Goal: Information Seeking & Learning: Learn about a topic

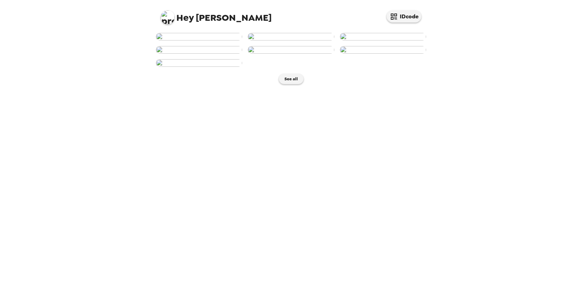
scroll to position [84, 0]
click at [294, 84] on button "See all" at bounding box center [291, 79] width 25 height 10
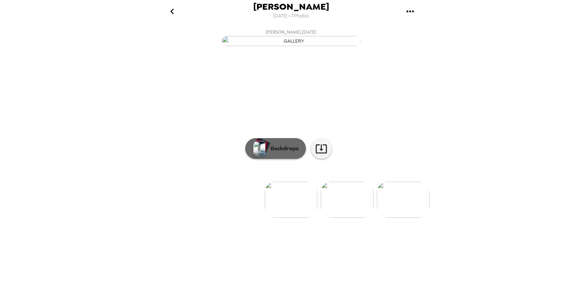
click at [267, 153] on p "Backdrops" at bounding box center [283, 148] width 32 height 8
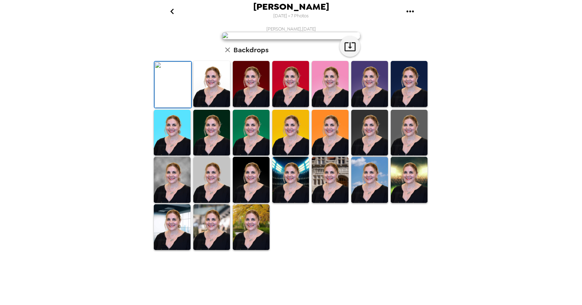
click at [389, 134] on div "[PERSON_NAME] , [DATE] Backdrops" at bounding box center [290, 138] width 277 height 225
click at [209, 107] on img at bounding box center [211, 84] width 37 height 46
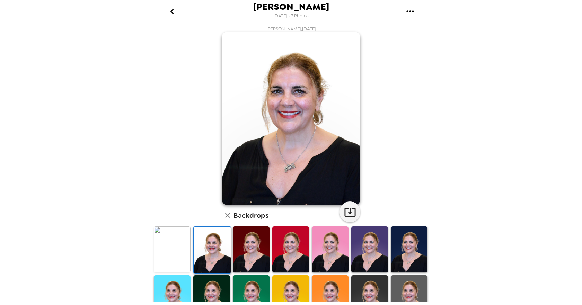
click at [254, 246] on img at bounding box center [251, 249] width 37 height 46
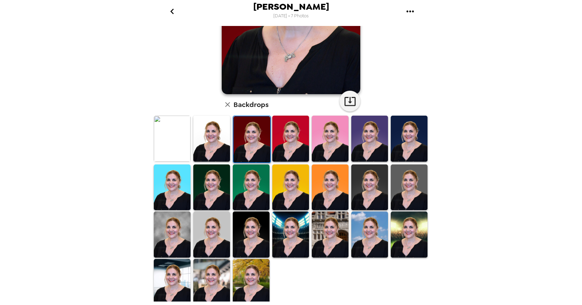
click at [331, 227] on img at bounding box center [330, 235] width 37 height 46
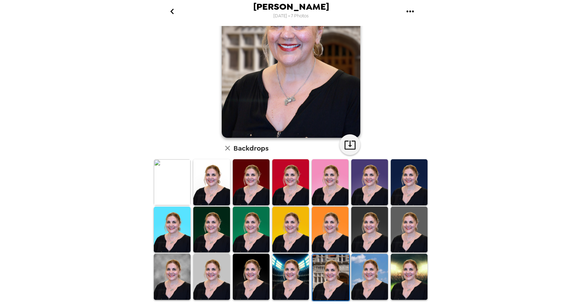
scroll to position [69, 0]
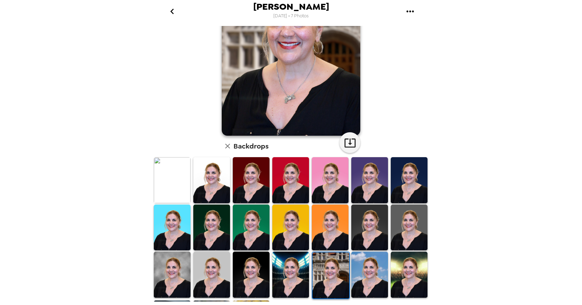
click at [370, 270] on img at bounding box center [369, 275] width 37 height 46
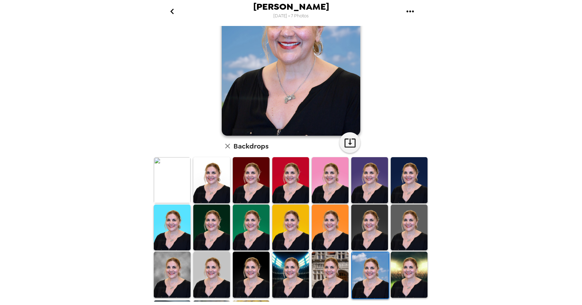
click at [404, 214] on img at bounding box center [409, 228] width 37 height 46
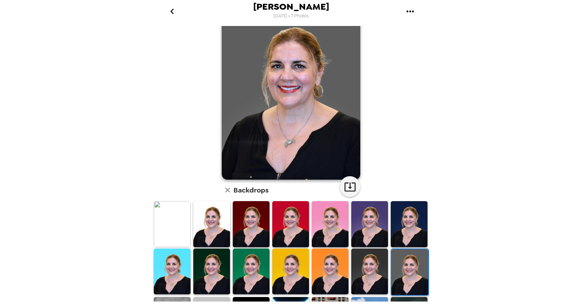
scroll to position [0, 0]
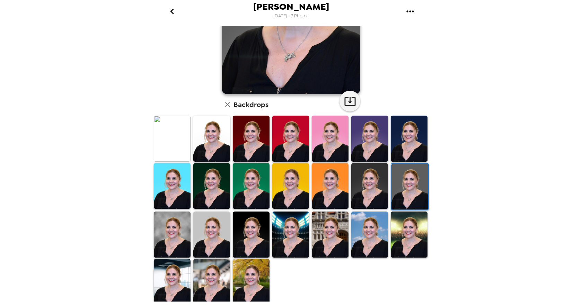
click at [407, 228] on img at bounding box center [409, 235] width 37 height 46
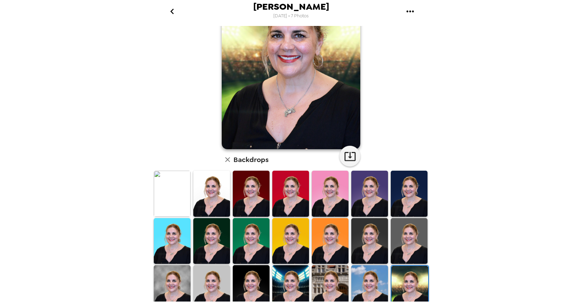
scroll to position [111, 0]
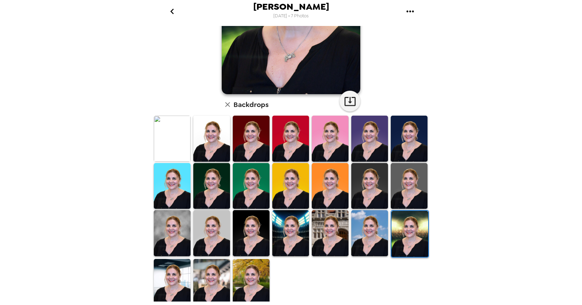
click at [170, 282] on img at bounding box center [172, 282] width 37 height 46
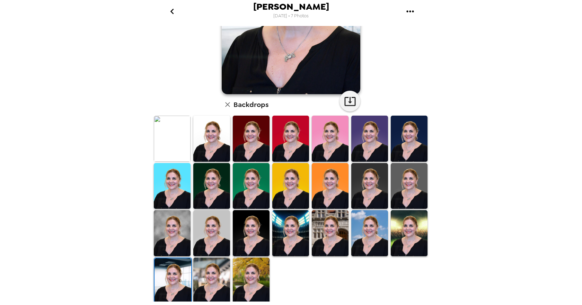
click at [207, 281] on img at bounding box center [211, 281] width 37 height 46
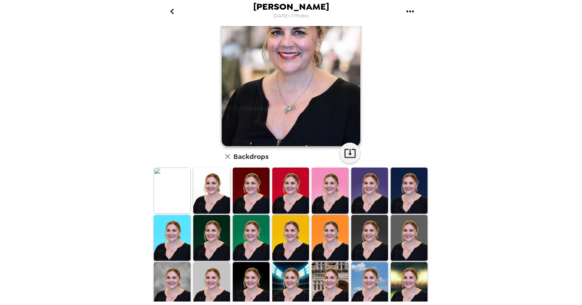
scroll to position [0, 0]
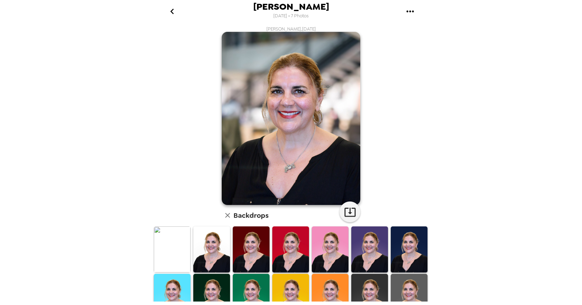
click at [170, 12] on icon "go back" at bounding box center [172, 11] width 11 height 11
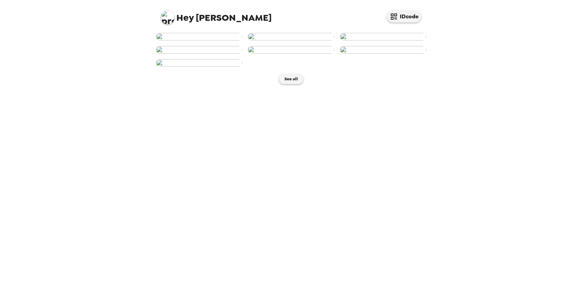
click at [194, 54] on img at bounding box center [199, 50] width 86 height 8
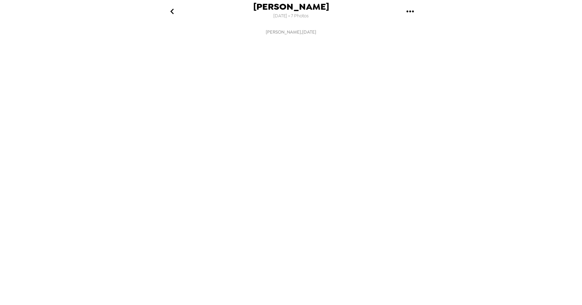
scroll to position [0, 167]
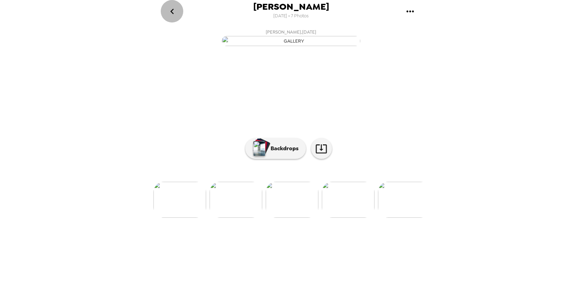
click at [172, 10] on icon "go back" at bounding box center [171, 12] width 3 height 6
